Goal: Information Seeking & Learning: Find specific fact

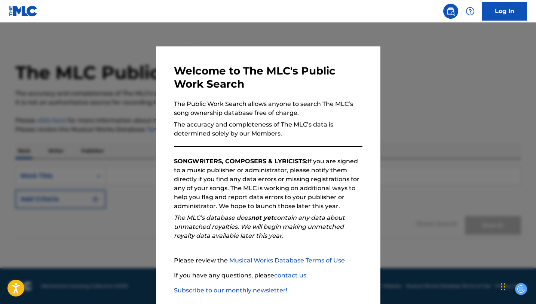
scroll to position [39, 0]
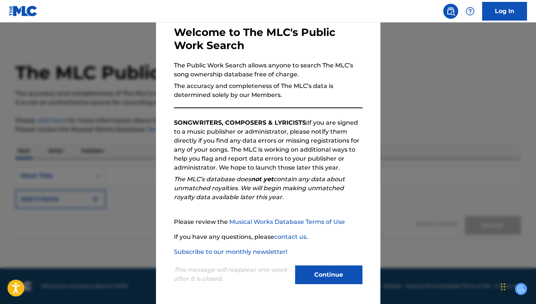
click at [333, 273] on button "Continue" at bounding box center [328, 274] width 67 height 19
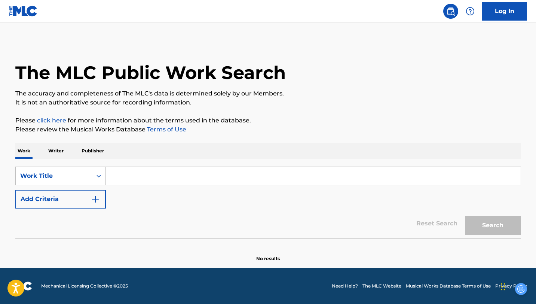
click at [63, 151] on p "Writer" at bounding box center [56, 151] width 20 height 16
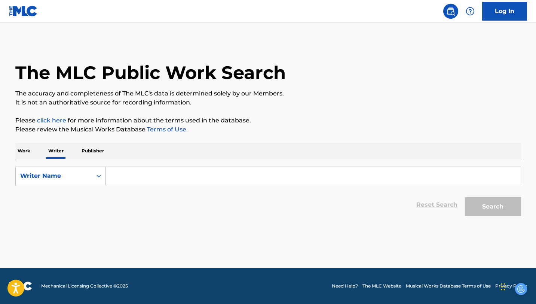
click at [148, 180] on input "Search Form" at bounding box center [313, 176] width 415 height 18
paste input "[PERSON_NAME] [PERSON_NAME]"
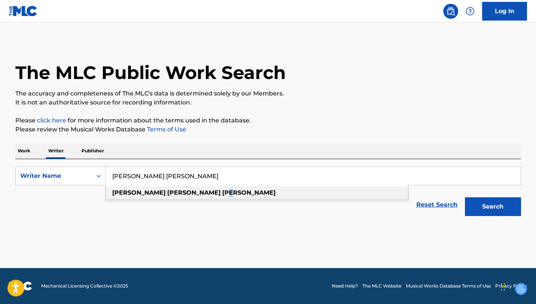
click at [222, 192] on strong "[PERSON_NAME]" at bounding box center [249, 192] width 54 height 7
type input "[PERSON_NAME] [PERSON_NAME]"
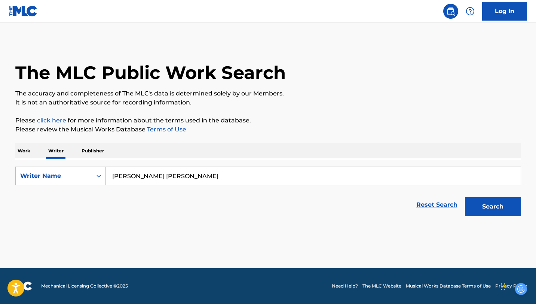
click at [491, 212] on button "Search" at bounding box center [493, 206] width 56 height 19
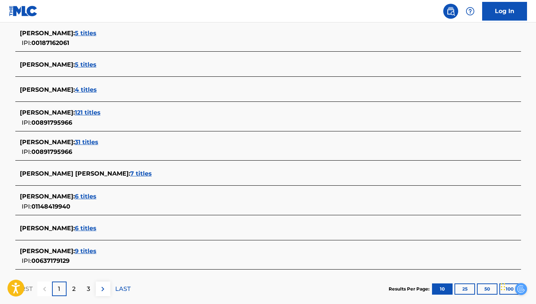
scroll to position [253, 0]
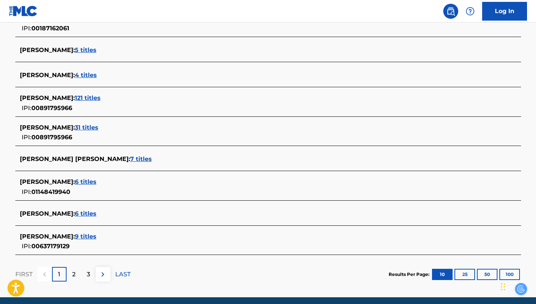
click at [97, 98] on span "121 titles" at bounding box center [88, 97] width 26 height 7
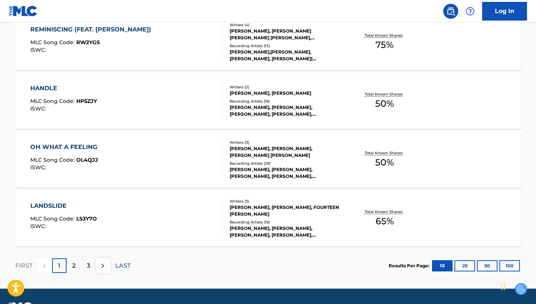
scroll to position [612, 0]
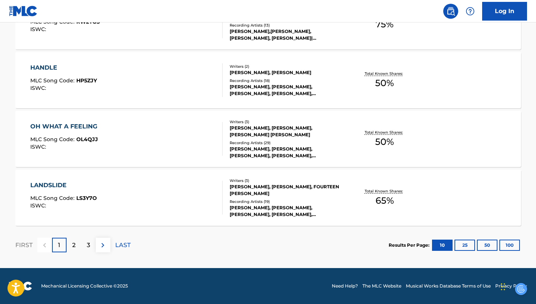
click at [73, 239] on div "2" at bounding box center [74, 245] width 15 height 15
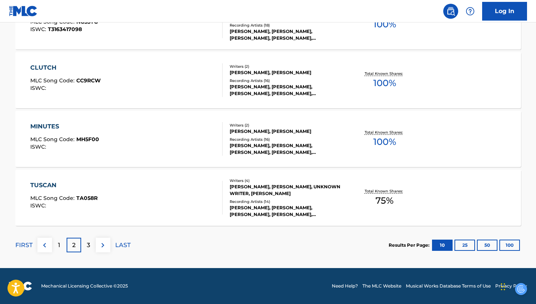
click at [86, 246] on div "3" at bounding box center [88, 245] width 15 height 15
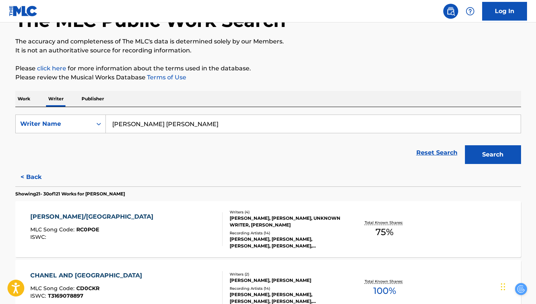
scroll to position [0, 0]
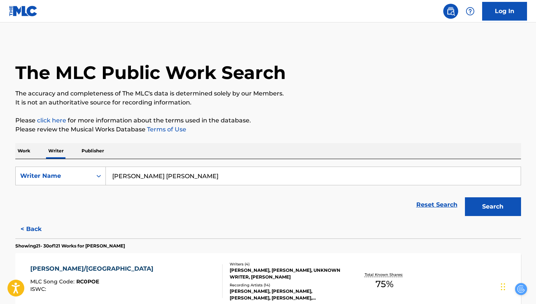
click at [21, 149] on p "Work" at bounding box center [23, 151] width 17 height 16
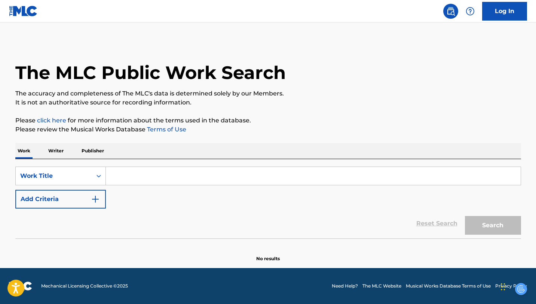
click at [124, 181] on input "Search Form" at bounding box center [313, 176] width 415 height 18
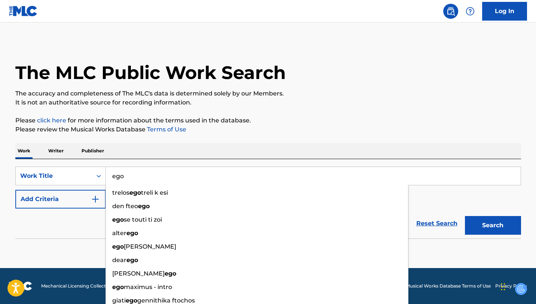
type input "ego"
click at [68, 241] on section at bounding box center [268, 240] width 506 height 4
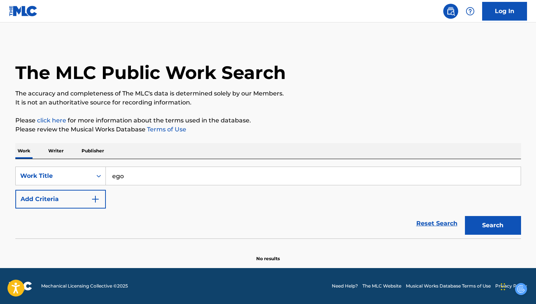
click at [82, 203] on button "Add Criteria" at bounding box center [60, 199] width 91 height 19
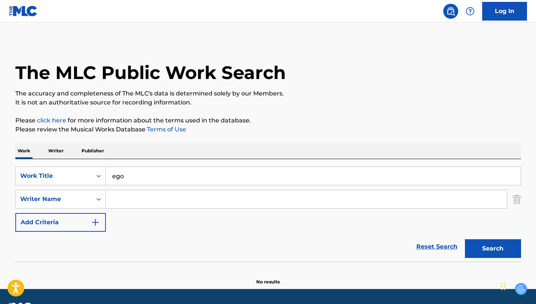
click at [120, 200] on input "Search Form" at bounding box center [306, 199] width 401 height 18
paste input "[PERSON_NAME] [PERSON_NAME]"
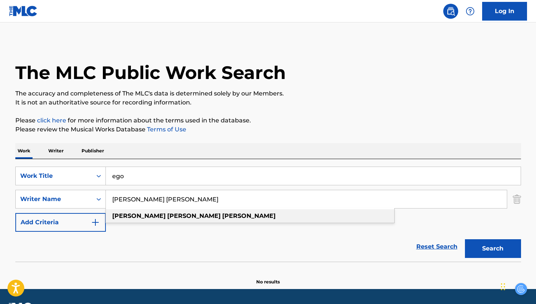
click at [257, 219] on div "[PERSON_NAME] [PERSON_NAME]" at bounding box center [250, 215] width 289 height 13
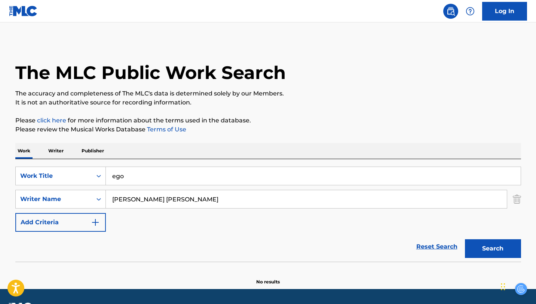
click at [495, 253] on button "Search" at bounding box center [493, 248] width 56 height 19
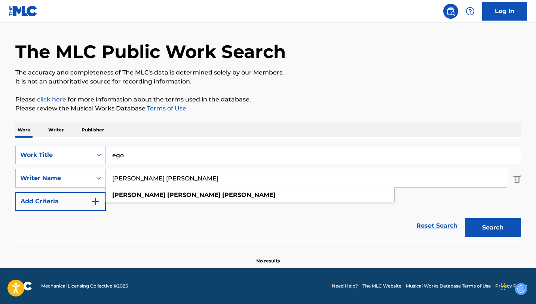
drag, startPoint x: 144, startPoint y: 177, endPoint x: 128, endPoint y: 179, distance: 16.2
click at [128, 179] on input "[PERSON_NAME] [PERSON_NAME]" at bounding box center [306, 178] width 401 height 18
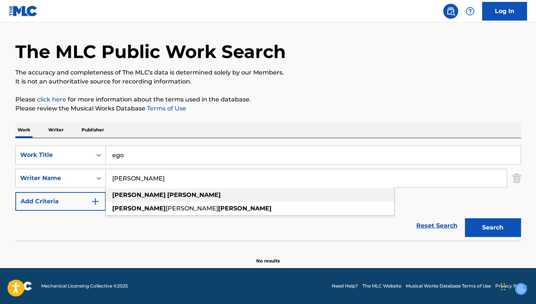
type input "[PERSON_NAME]"
click at [239, 192] on div "[PERSON_NAME]" at bounding box center [250, 194] width 289 height 13
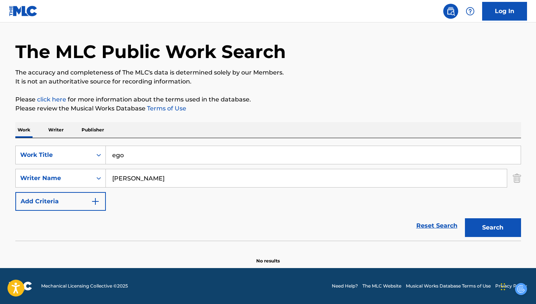
click at [493, 234] on button "Search" at bounding box center [493, 227] width 56 height 19
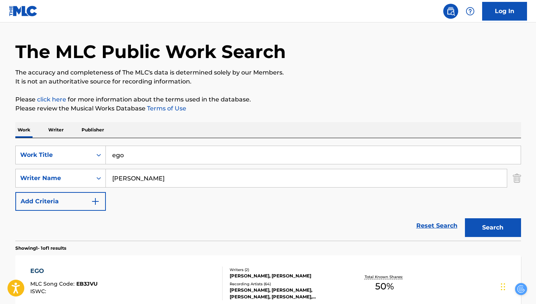
scroll to position [103, 0]
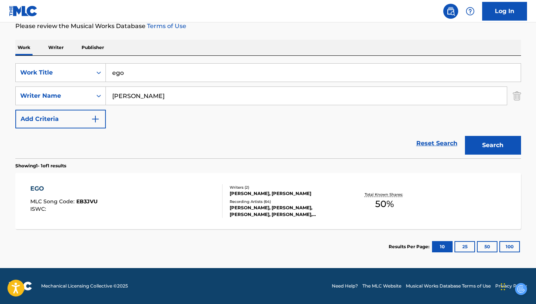
click at [136, 196] on div "EGO MLC Song Code : EB3JVU ISWC :" at bounding box center [126, 201] width 192 height 34
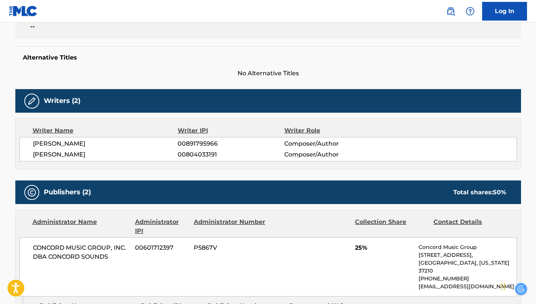
scroll to position [175, 0]
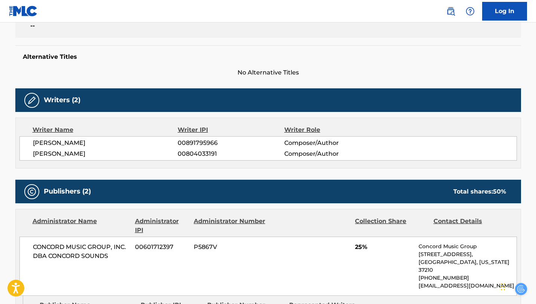
drag, startPoint x: 32, startPoint y: 153, endPoint x: 111, endPoint y: 154, distance: 79.0
click at [111, 154] on div "[PERSON_NAME] 00891795966 Composer/Author [PERSON_NAME] 00804033191 Composer/Au…" at bounding box center [268, 148] width 498 height 24
copy span "[PERSON_NAME]"
click at [134, 164] on div "Writer Name Writer IPI Writer Role [PERSON_NAME] 00891795966 Composer/Author [P…" at bounding box center [268, 142] width 506 height 51
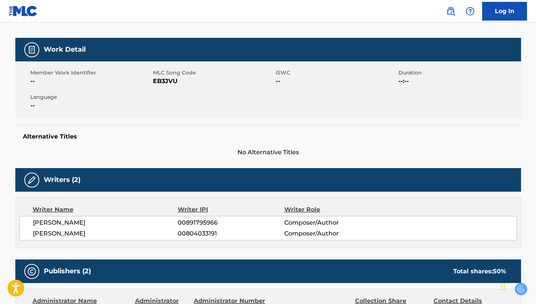
scroll to position [54, 0]
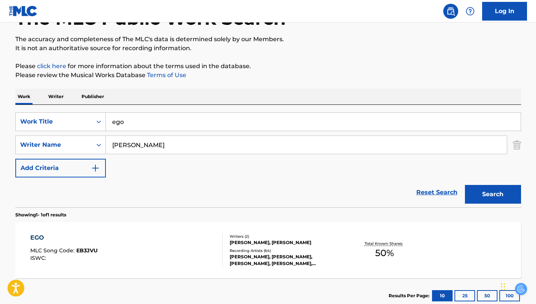
scroll to position [61, 0]
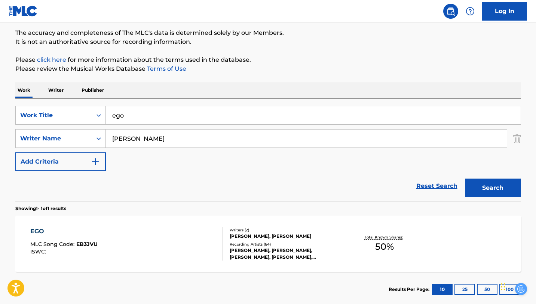
click at [51, 91] on p "Writer" at bounding box center [56, 90] width 20 height 16
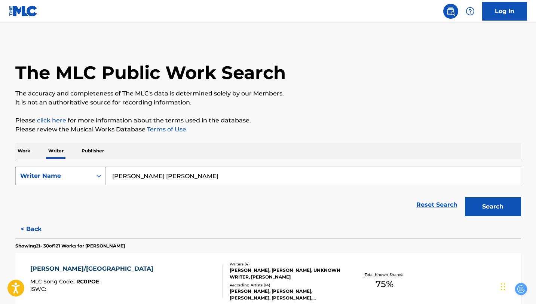
drag, startPoint x: 187, startPoint y: 175, endPoint x: 35, endPoint y: 149, distance: 153.7
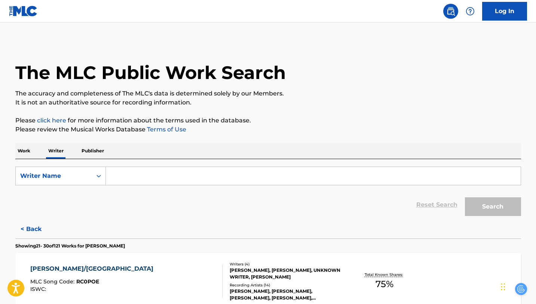
click at [20, 153] on p "Work" at bounding box center [23, 151] width 17 height 16
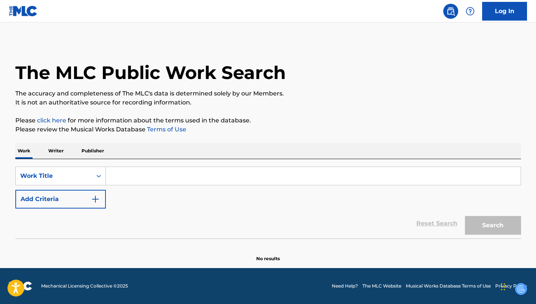
click at [62, 150] on p "Writer" at bounding box center [56, 151] width 20 height 16
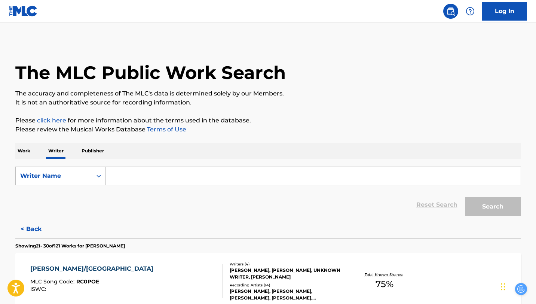
click at [129, 179] on input "Search Form" at bounding box center [313, 176] width 415 height 18
paste input "[PERSON_NAME]"
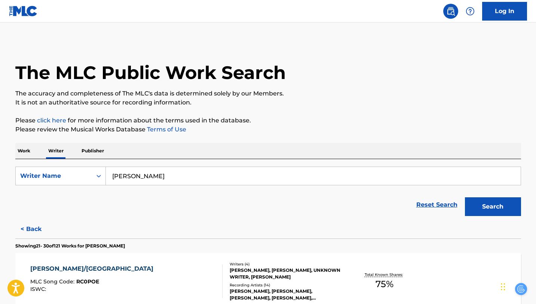
type input "[PERSON_NAME]"
click at [497, 213] on button "Search" at bounding box center [493, 206] width 56 height 19
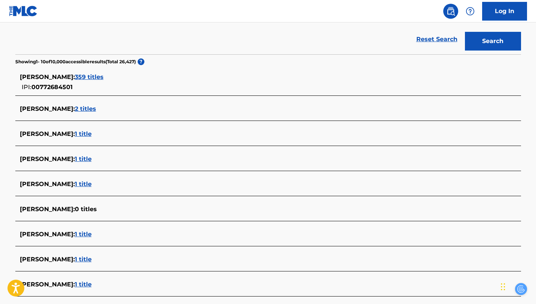
scroll to position [166, 0]
click at [104, 79] on span "359 titles" at bounding box center [89, 76] width 29 height 7
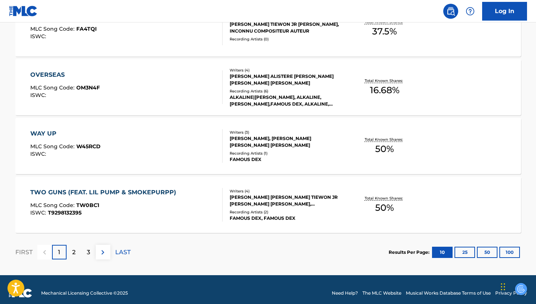
scroll to position [606, 0]
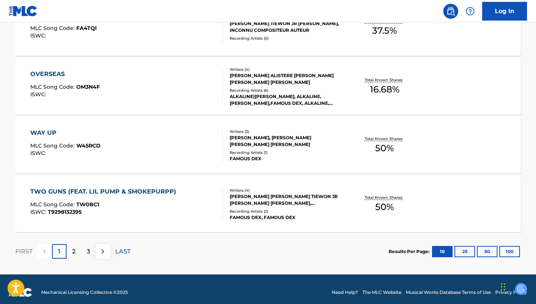
click at [199, 189] on div "TWO GUNS (FEAT. LIL PUMP & SMOKEPURPP) MLC Song Code : TW0BC1 ISWC : T9298132395" at bounding box center [126, 204] width 192 height 34
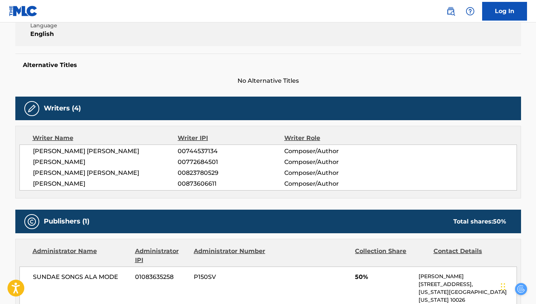
scroll to position [185, 0]
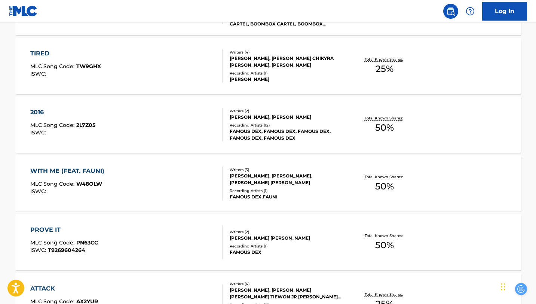
scroll to position [612, 0]
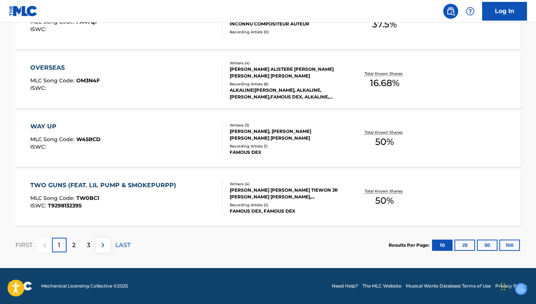
click at [76, 241] on div "2" at bounding box center [74, 245] width 15 height 15
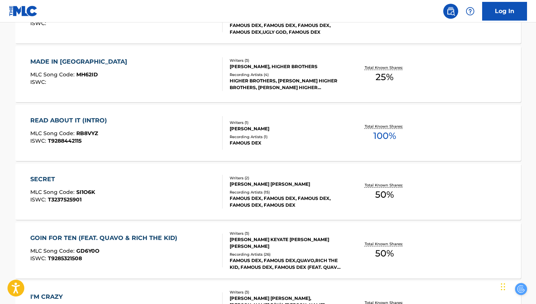
scroll to position [266, 0]
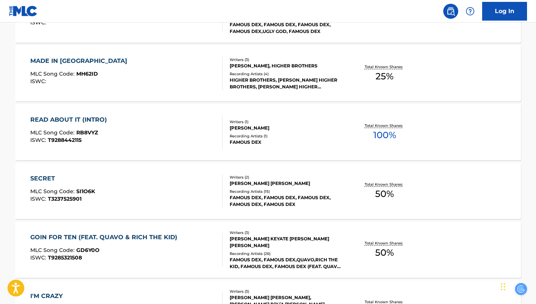
click at [152, 60] on div "MADE IN [GEOGRAPHIC_DATA] MLC Song Code : MH62ID ISWC :" at bounding box center [126, 74] width 192 height 34
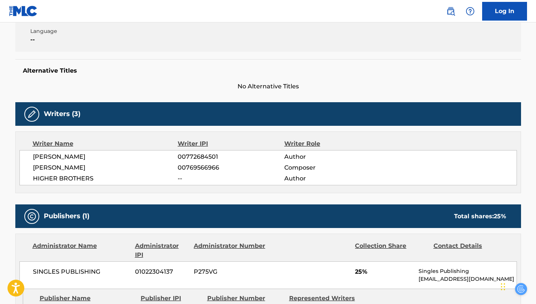
scroll to position [162, 0]
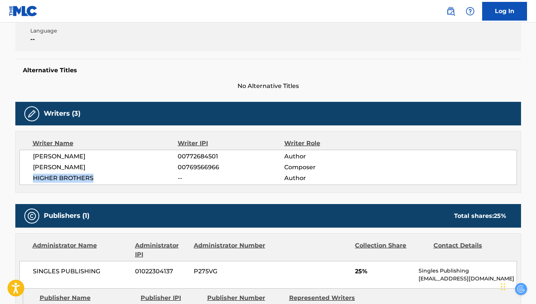
drag, startPoint x: 34, startPoint y: 176, endPoint x: 95, endPoint y: 182, distance: 62.0
click at [100, 181] on span "HIGHER BROTHERS" at bounding box center [105, 178] width 145 height 9
copy span "HIGHER BROTHERS"
click at [112, 196] on div "Work Detail Member Work Identifier -- MLC Song Code MH62ID ISWC -- Duration 04:…" at bounding box center [268, 221] width 506 height 498
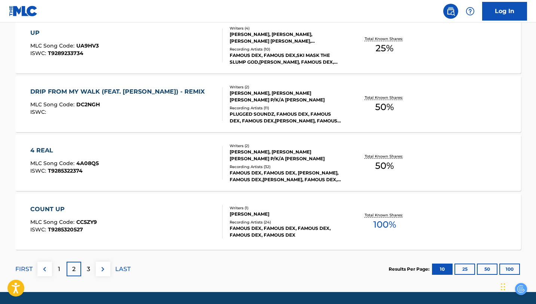
scroll to position [589, 0]
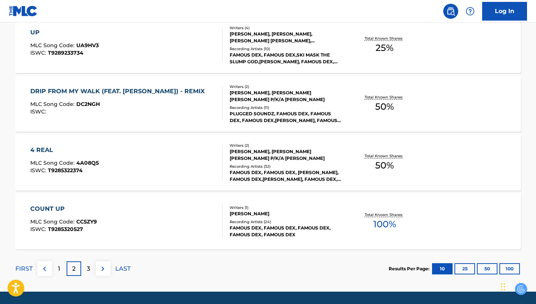
click at [133, 104] on div "MLC Song Code : DC2NGH" at bounding box center [119, 104] width 178 height 7
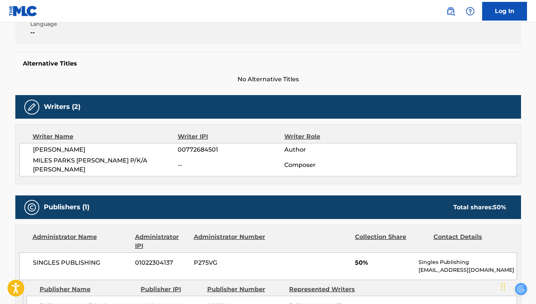
scroll to position [187, 0]
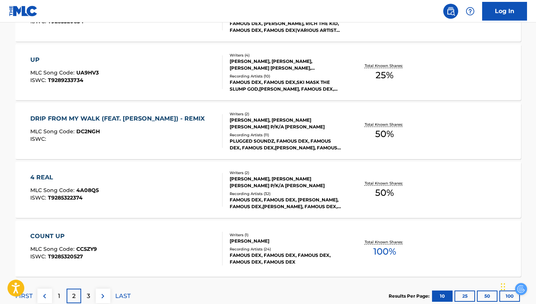
scroll to position [612, 0]
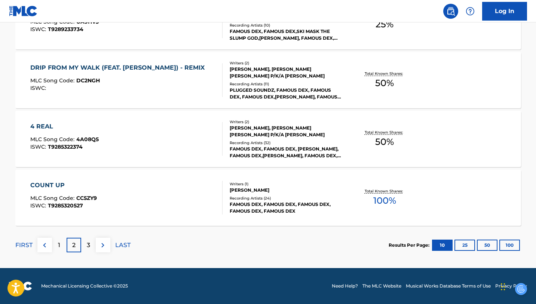
click at [85, 240] on div "3" at bounding box center [88, 245] width 15 height 15
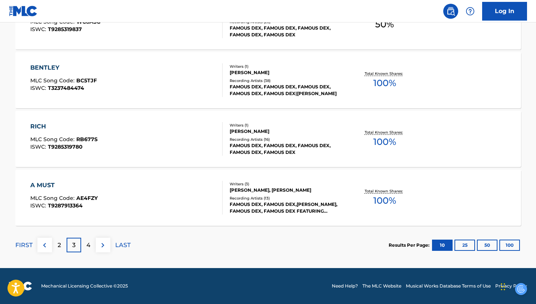
click at [88, 242] on p "4" at bounding box center [88, 245] width 4 height 9
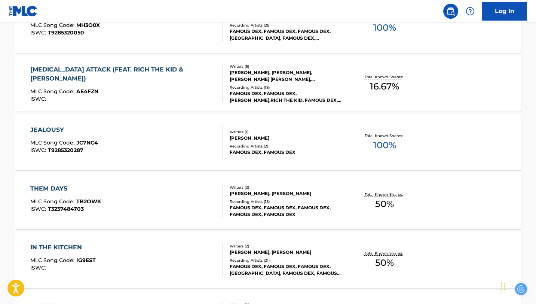
scroll to position [489, 0]
